Goal: Information Seeking & Learning: Compare options

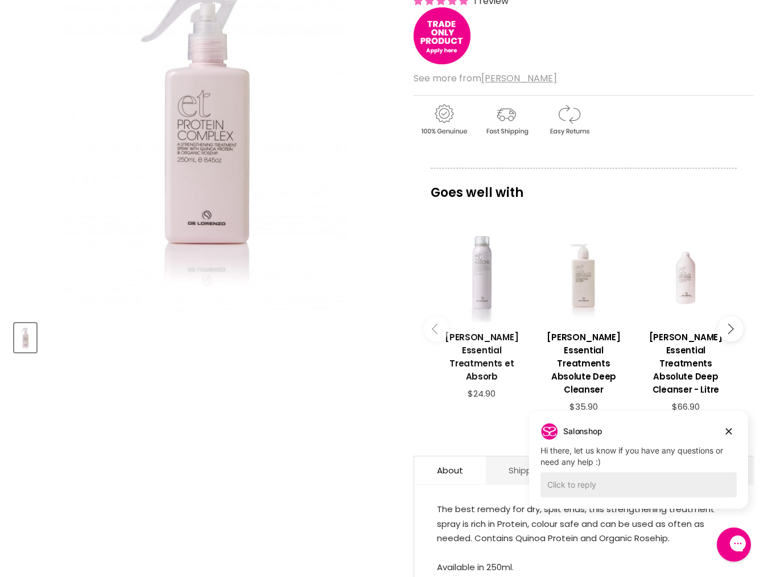
scroll to position [218, 0]
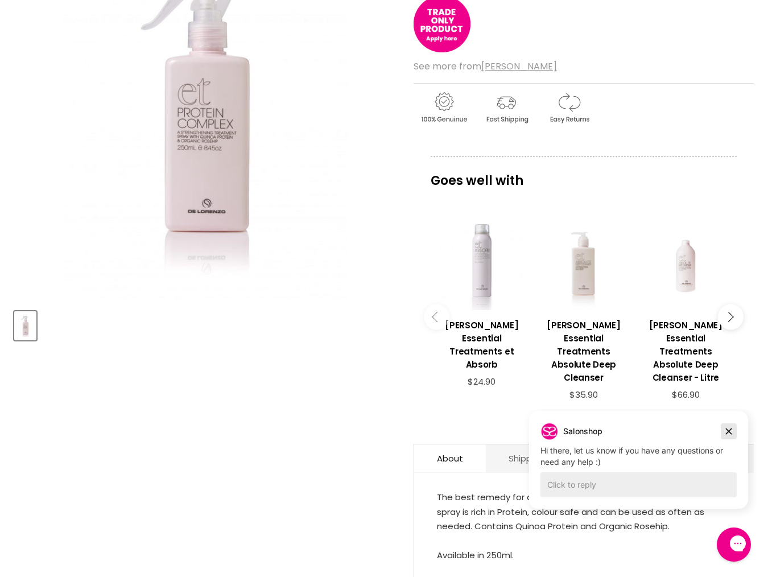
click at [730, 433] on icon "Dismiss campaign" at bounding box center [729, 431] width 6 height 6
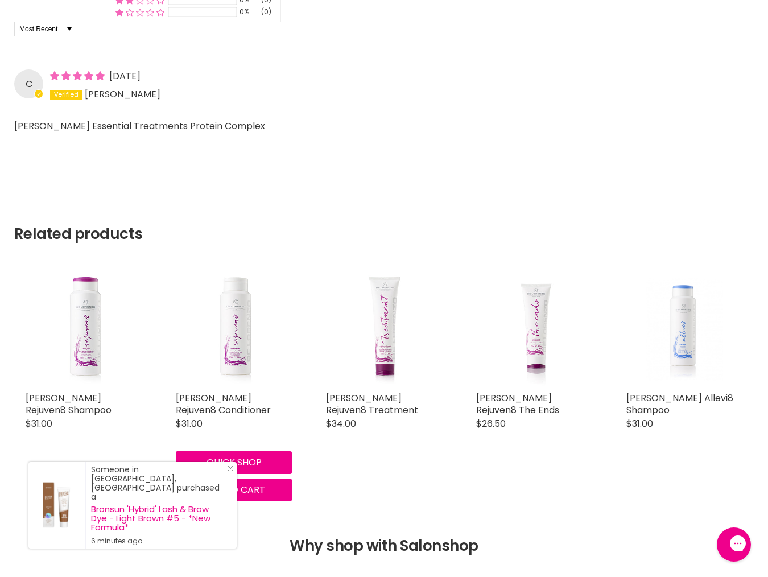
scroll to position [925, 0]
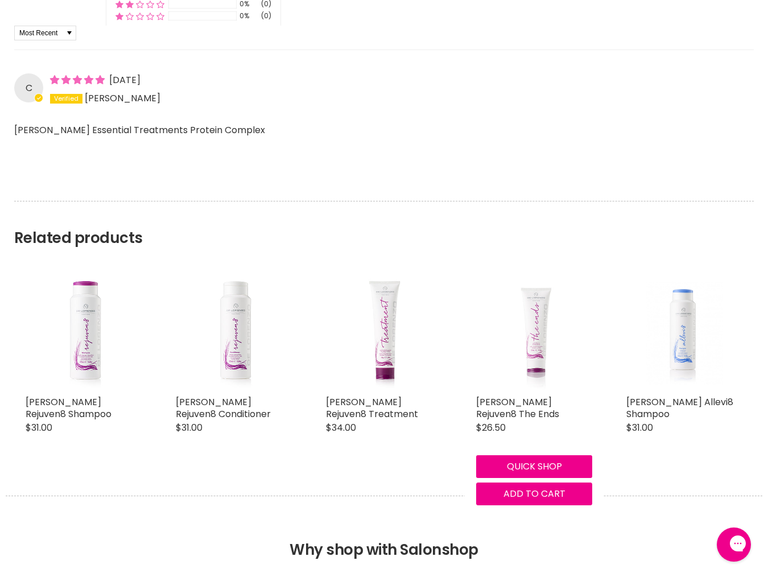
click at [536, 354] on img "Main content" at bounding box center [534, 332] width 110 height 116
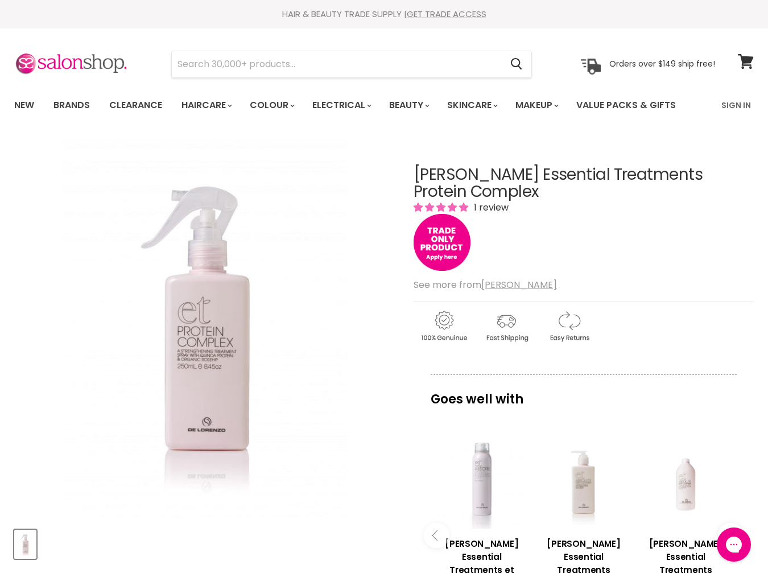
scroll to position [2, 0]
